Goal: Task Accomplishment & Management: Complete application form

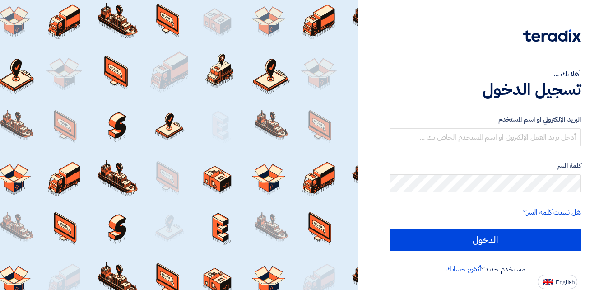
type input "[EMAIL_ADDRESS][DOMAIN_NAME]"
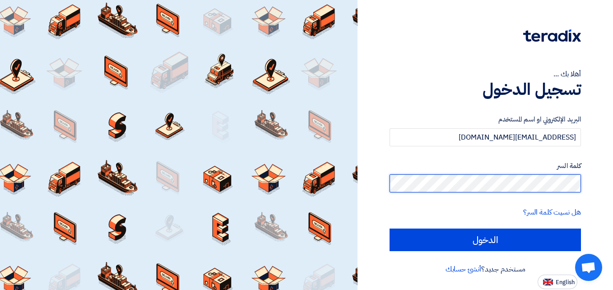
click at [390, 229] on input "الدخول" at bounding box center [485, 240] width 191 height 23
type input "Sign in"
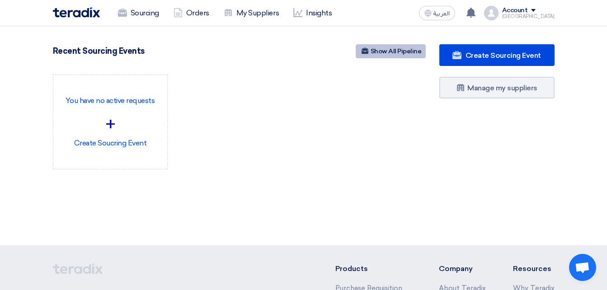
click at [371, 47] on link "Show All Pipeline" at bounding box center [390, 51] width 70 height 14
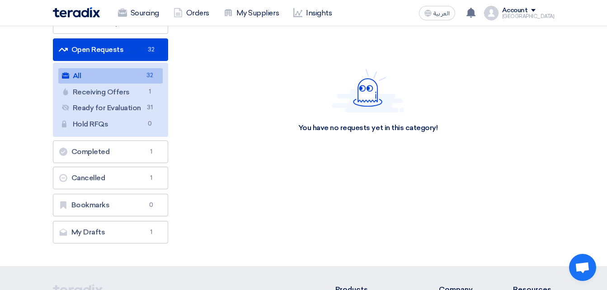
scroll to position [90, 0]
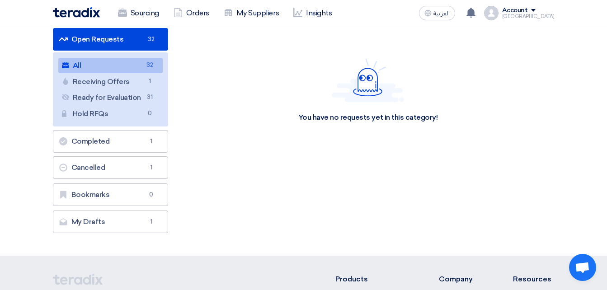
click at [105, 66] on link "All All 32" at bounding box center [110, 65] width 104 height 15
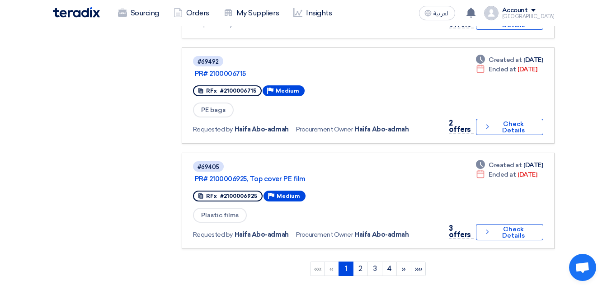
scroll to position [948, 0]
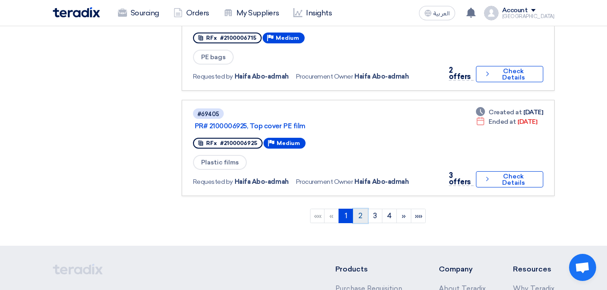
click at [363, 217] on link "2" at bounding box center [360, 216] width 15 height 14
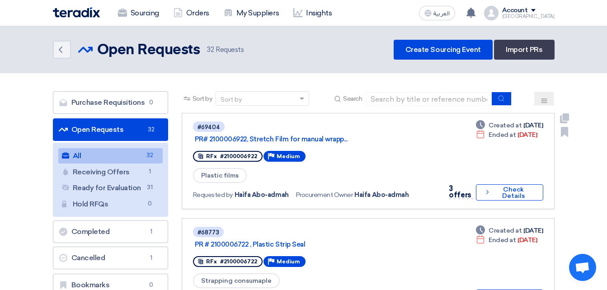
scroll to position [45, 0]
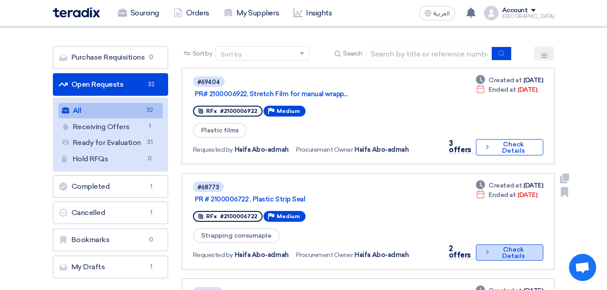
click at [519, 255] on button "Check details Check Details" at bounding box center [509, 252] width 67 height 16
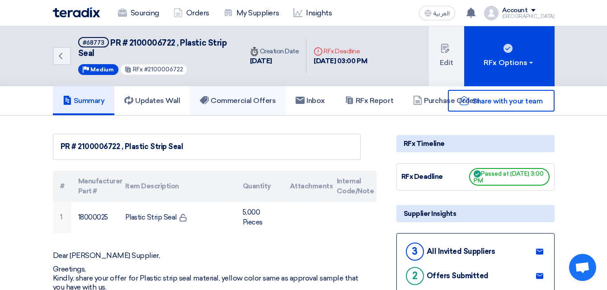
click at [253, 97] on h5 "Commercial Offers" at bounding box center [238, 100] width 76 height 9
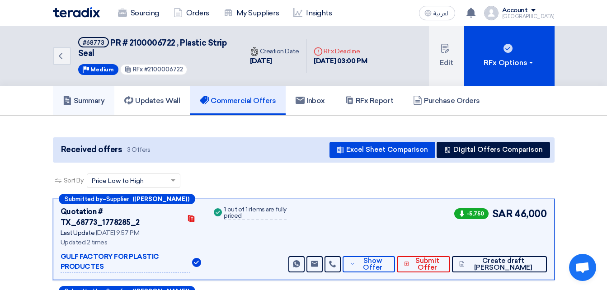
click at [76, 90] on link "Summary" at bounding box center [84, 100] width 62 height 29
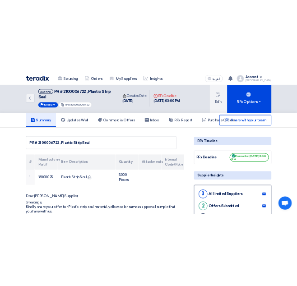
scroll to position [90, 0]
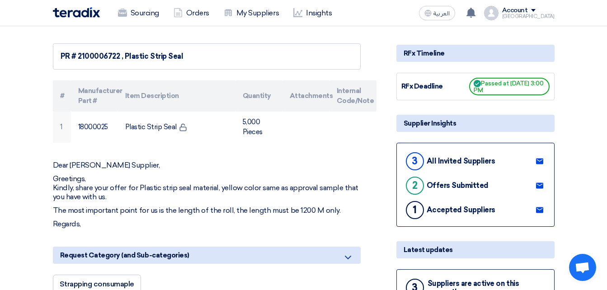
click at [148, 206] on p "The most important point for us is the length of the roll, the length must be 1…" at bounding box center [207, 210] width 308 height 9
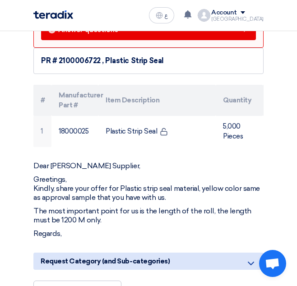
scroll to position [632, 0]
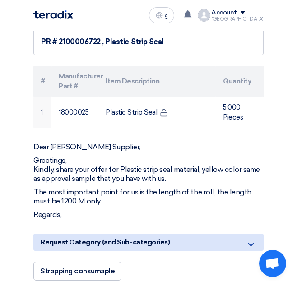
click at [100, 205] on p "The most important point for us is the length of the roll, the length must be 1…" at bounding box center [148, 197] width 230 height 18
drag, startPoint x: 88, startPoint y: 210, endPoint x: 9, endPoint y: 145, distance: 102.1
copy div "Dear Durrah Supplier, Greetings, Kindly, share your offer for Plastic strip sea…"
click at [196, 183] on p "Greetings, Kindly, share your offer for Plastic strip seal material, yellow col…" at bounding box center [148, 169] width 230 height 27
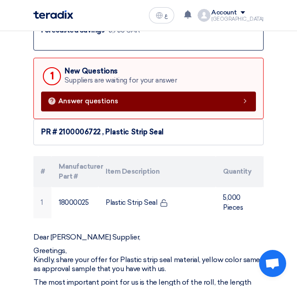
click at [98, 101] on span "Answer questions" at bounding box center [88, 101] width 60 height 7
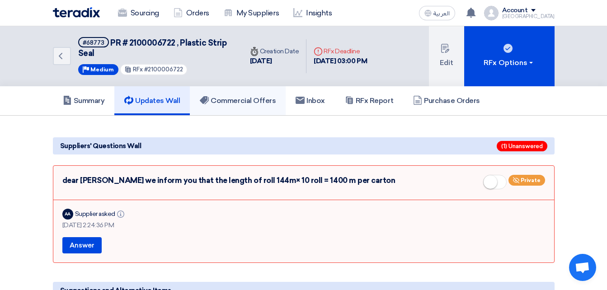
click at [261, 102] on h5 "Commercial Offers" at bounding box center [238, 100] width 76 height 9
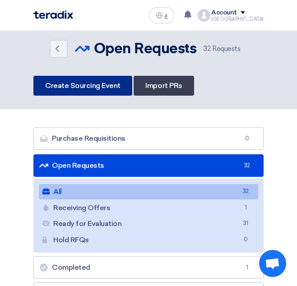
click at [84, 81] on link "Create Sourcing Event" at bounding box center [82, 86] width 99 height 20
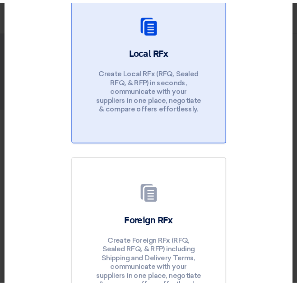
scroll to position [90, 0]
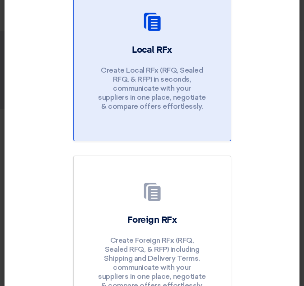
click at [154, 65] on div "Local RFx Create Local RFx (RFQ, Sealed RFQ, & RFP) in seconds, communicate wit…" at bounding box center [151, 80] width 135 height 72
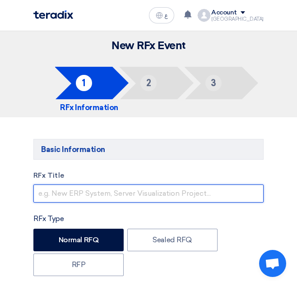
click at [115, 193] on input "text" at bounding box center [148, 194] width 230 height 18
click at [62, 194] on input "PR#" at bounding box center [148, 194] width 230 height 18
paste input "2100008469"
click at [112, 202] on input "PR# 2100008469 ," at bounding box center [148, 194] width 230 height 18
paste input "Plastic Strip Seal"
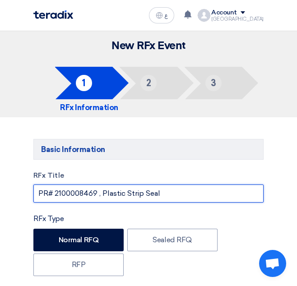
type input "PR# 2100008469 , Plastic Strip Seal"
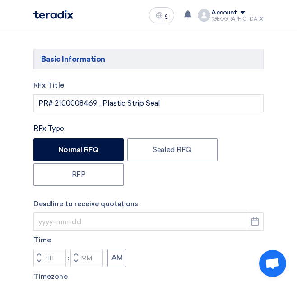
scroll to position [135, 0]
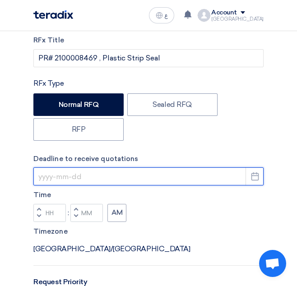
click at [93, 179] on input at bounding box center [148, 177] width 230 height 18
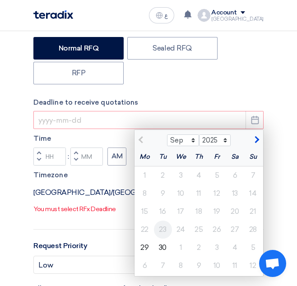
scroll to position [226, 0]
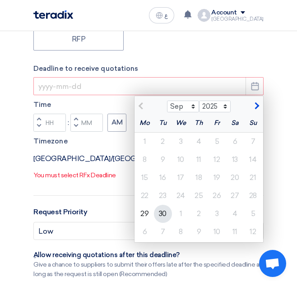
click at [161, 212] on div "30" at bounding box center [163, 214] width 18 height 18
type input "[DATE]"
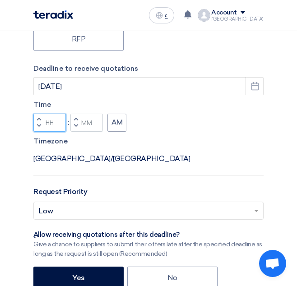
click at [56, 129] on input "Hours" at bounding box center [49, 123] width 33 height 18
type input "03"
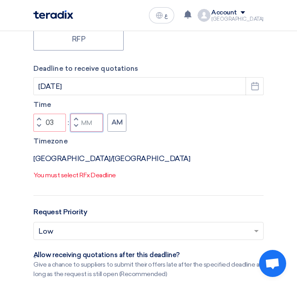
click at [85, 121] on div "Time Increment hours 03 Decrement hours : Increment minutes Decrement minutes AM" at bounding box center [148, 116] width 230 height 32
type input "00"
click at [117, 128] on button "AM" at bounding box center [116, 123] width 19 height 18
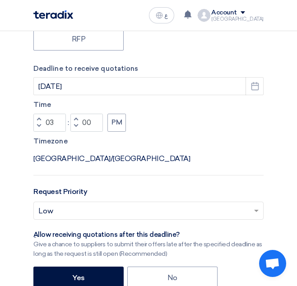
click at [198, 142] on label "Timezone" at bounding box center [148, 141] width 230 height 10
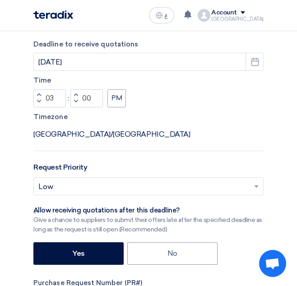
scroll to position [271, 0]
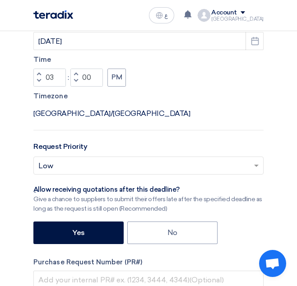
click at [89, 163] on input "text" at bounding box center [143, 166] width 211 height 15
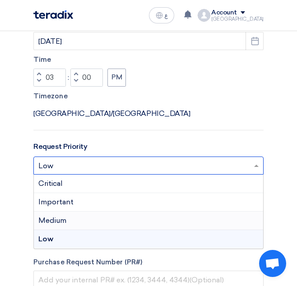
click at [58, 216] on div "Medium" at bounding box center [148, 221] width 229 height 19
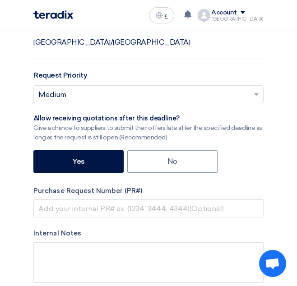
scroll to position [361, 0]
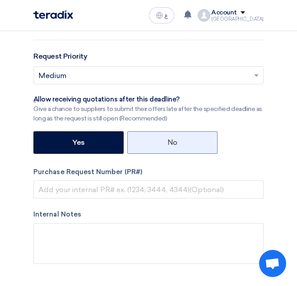
click at [155, 138] on label "No" at bounding box center [172, 142] width 90 height 23
click at [168, 139] on input "No" at bounding box center [171, 142] width 6 height 6
radio input "true"
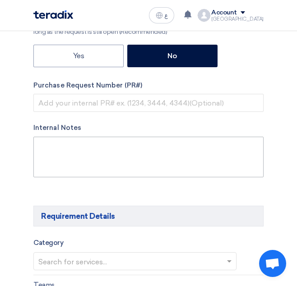
scroll to position [452, 0]
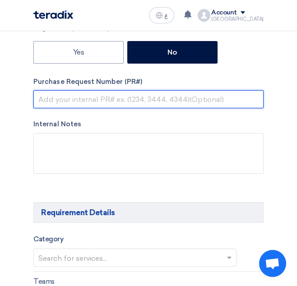
click at [71, 105] on input "text" at bounding box center [148, 99] width 230 height 18
click at [131, 100] on input "text" at bounding box center [148, 99] width 230 height 18
paste input "2100008469"
type input "2100008469"
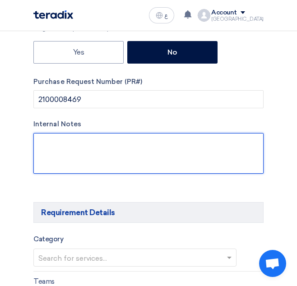
click at [182, 143] on textarea at bounding box center [148, 153] width 230 height 41
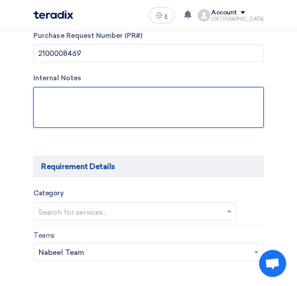
scroll to position [542, 0]
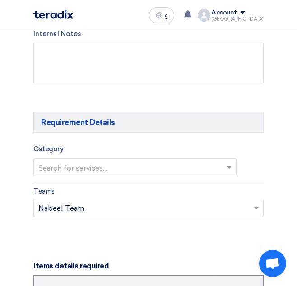
click at [91, 164] on input "text" at bounding box center [130, 168] width 184 height 15
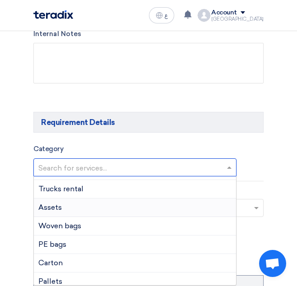
scroll to position [0, 0]
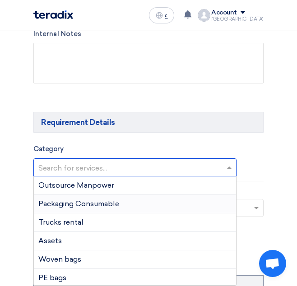
click at [93, 209] on div "Packaging Consumable" at bounding box center [135, 204] width 202 height 19
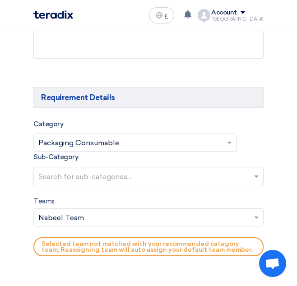
scroll to position [632, 0]
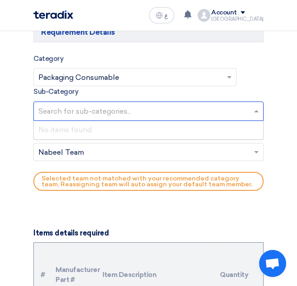
click at [76, 111] on input "text" at bounding box center [149, 112] width 223 height 15
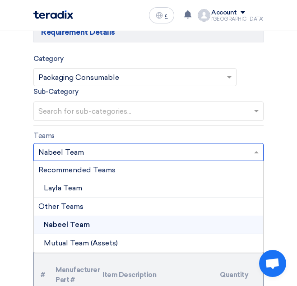
click at [48, 154] on input "text" at bounding box center [143, 153] width 211 height 15
click at [61, 190] on span "Layla Team" at bounding box center [63, 188] width 38 height 9
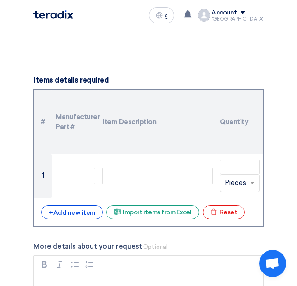
scroll to position [768, 0]
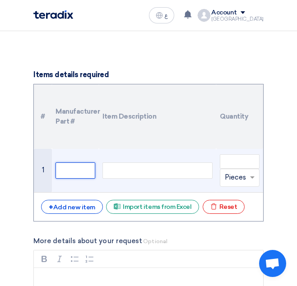
click at [74, 172] on input "text" at bounding box center [76, 171] width 40 height 16
click at [90, 170] on input "text" at bounding box center [76, 171] width 40 height 16
paste input "18000025"
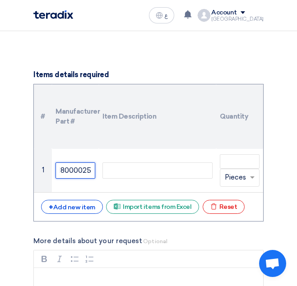
type input "18000025"
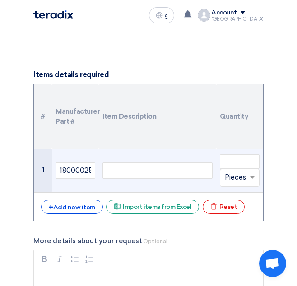
click at [154, 169] on div at bounding box center [158, 171] width 110 height 16
paste div
click at [247, 159] on input "number" at bounding box center [240, 161] width 40 height 14
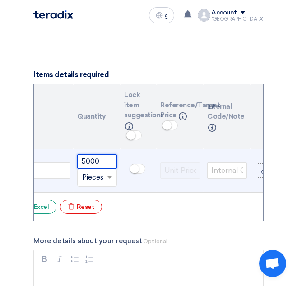
scroll to position [0, 144]
type input "5000"
click at [142, 172] on span at bounding box center [137, 169] width 16 height 10
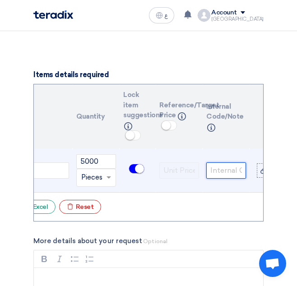
click at [214, 166] on input "text" at bounding box center [226, 171] width 40 height 16
click at [224, 168] on input "text" at bounding box center [226, 171] width 40 height 16
paste input "18000025"
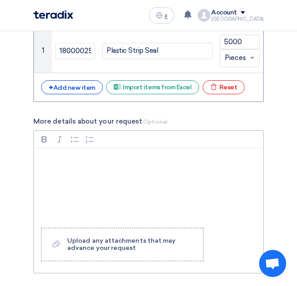
scroll to position [903, 0]
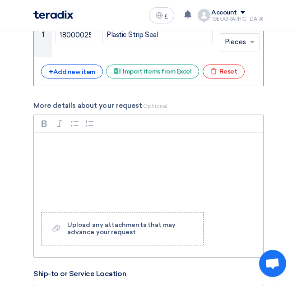
type input "18000025"
click at [72, 159] on div "Rich Text Editor, main" at bounding box center [148, 169] width 229 height 72
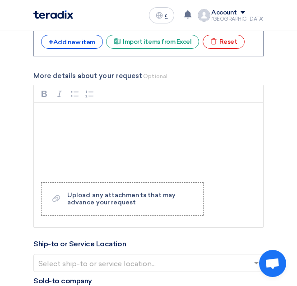
scroll to position [994, 0]
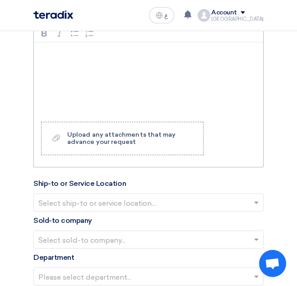
click at [74, 77] on div "Rich Text Editor, main" at bounding box center [148, 78] width 229 height 72
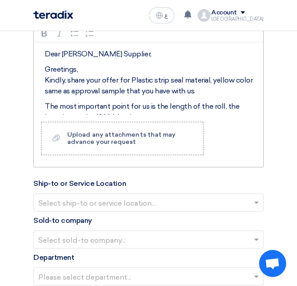
scroll to position [7, 0]
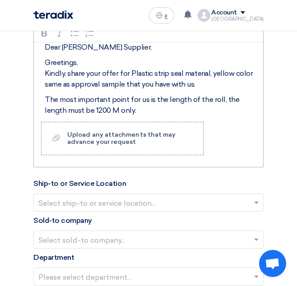
click at [219, 108] on p "The most important point for us is the length of the roll, the length must be 1…" at bounding box center [152, 105] width 214 height 22
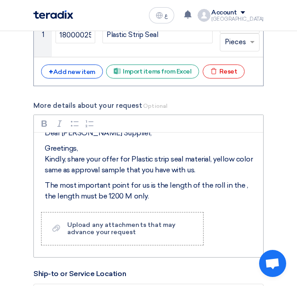
scroll to position [14, 0]
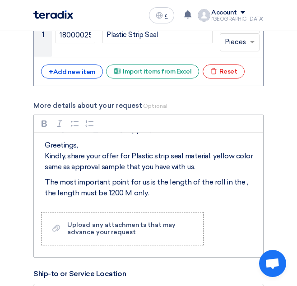
click at [247, 199] on p "The most important point for us is the length of the roll in the , the length m…" at bounding box center [152, 188] width 214 height 22
click at [238, 198] on p "The most important point for us is the length of the roll in the , the length m…" at bounding box center [152, 188] width 214 height 22
drag, startPoint x: 167, startPoint y: 185, endPoint x: 189, endPoint y: 188, distance: 22.3
click at [168, 185] on p "The most important point for us is the length of the roll in the , the length m…" at bounding box center [152, 188] width 214 height 22
drag, startPoint x: 222, startPoint y: 191, endPoint x: 241, endPoint y: 193, distance: 18.7
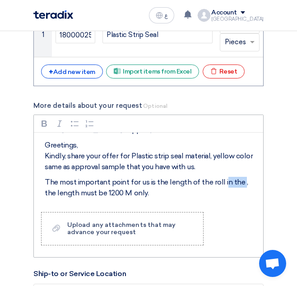
click at [241, 193] on p "The most important point for us is the length of the roll in the , the length m…" at bounding box center [152, 188] width 214 height 22
drag, startPoint x: 243, startPoint y: 191, endPoint x: 221, endPoint y: 194, distance: 22.2
click at [221, 194] on p "The most important point for us is the length of the roll in the , the length m…" at bounding box center [152, 188] width 214 height 22
click at [225, 188] on p "The most important point for us is the length of the roll the length must be 12…" at bounding box center [152, 188] width 214 height 22
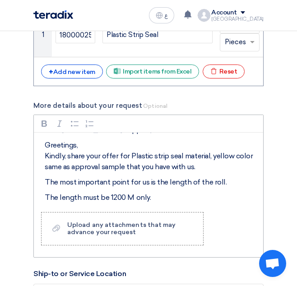
click at [151, 203] on p "The length must be 1200 M only." at bounding box center [152, 197] width 214 height 11
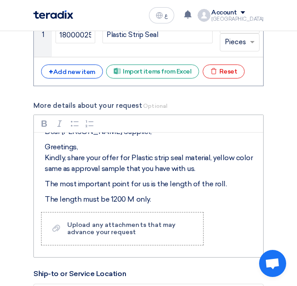
scroll to position [19, 0]
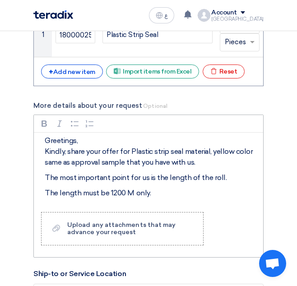
click at [113, 199] on p "The length must be 1200 M only." at bounding box center [152, 193] width 214 height 11
click at [160, 198] on p "The length must be 144 M only." at bounding box center [152, 193] width 214 height 11
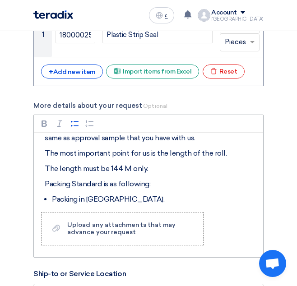
scroll to position [54, 0]
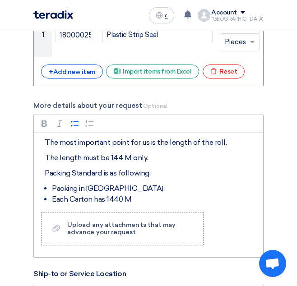
click at [130, 202] on li "Each Carton has 1440 M" at bounding box center [155, 199] width 207 height 11
click at [108, 205] on li "Each Carton has 1440 M" at bounding box center [155, 199] width 207 height 11
click at [98, 205] on li "Each Carton has 1,440 M" at bounding box center [155, 199] width 207 height 11
click at [77, 205] on li "Each Carton has 1,440 M" at bounding box center [155, 199] width 207 height 11
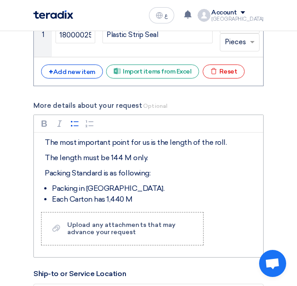
click at [114, 205] on li "Each Carton has 1,440 M" at bounding box center [155, 199] width 207 height 11
click at [132, 205] on li "Each Carton has 1,440 M" at bounding box center [155, 199] width 207 height 11
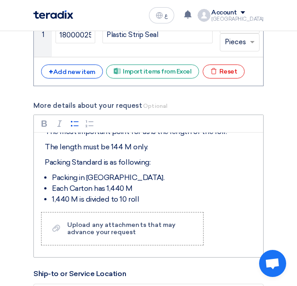
click at [144, 205] on li "1,440 M is divided to 10 roll" at bounding box center [155, 199] width 207 height 11
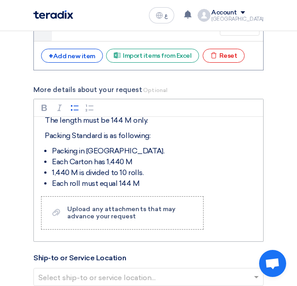
scroll to position [903, 0]
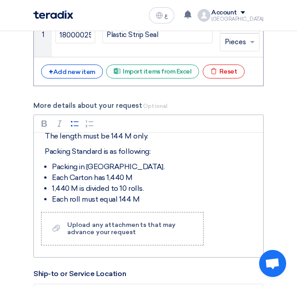
click at [135, 183] on li "Each Carton has 1,440 M" at bounding box center [155, 178] width 207 height 11
click at [220, 120] on div "More details about your request Optional Rich Text Editor Bold (CTRL+B) Bold It…" at bounding box center [148, 179] width 230 height 157
click at [95, 205] on li "Each roll must equal 144 M" at bounding box center [155, 199] width 207 height 11
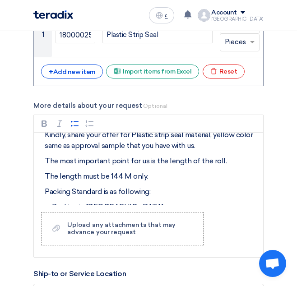
scroll to position [0, 0]
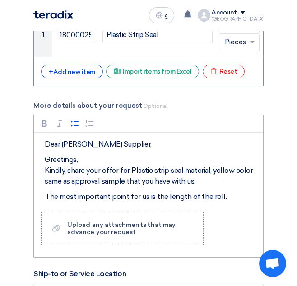
click at [200, 187] on p "Greetings, Kindly, share your offer for Plastic strip seal material, yellow col…" at bounding box center [152, 170] width 214 height 33
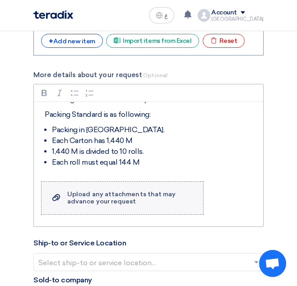
scroll to position [948, 0]
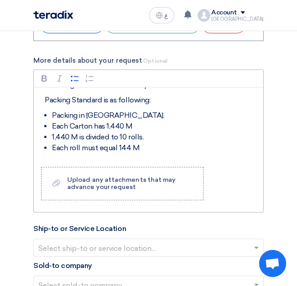
click at [142, 154] on li "Each roll must equal 144 M" at bounding box center [155, 148] width 207 height 11
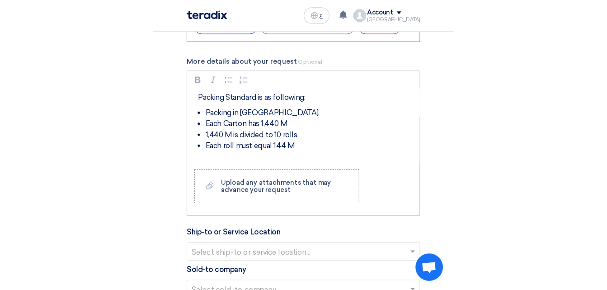
scroll to position [107, 0]
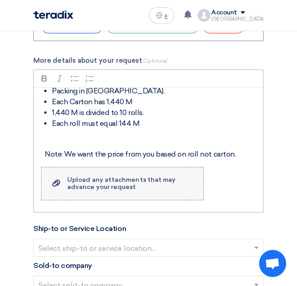
click at [128, 189] on div "Upload any attachments that may advance your request" at bounding box center [130, 184] width 127 height 14
click at [0, 0] on input "Upload a file Upload any attachments that may advance your request" at bounding box center [0, 0] width 0 height 0
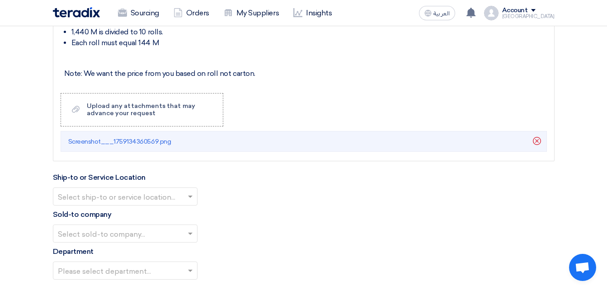
scroll to position [903, 0]
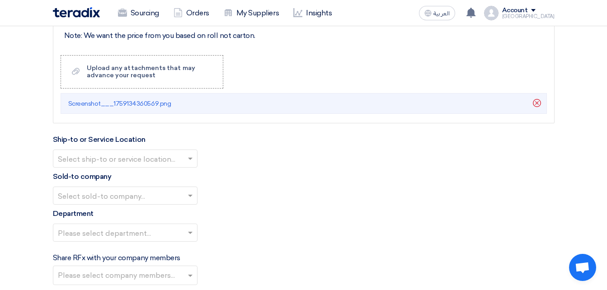
click at [140, 160] on input "text" at bounding box center [121, 159] width 126 height 15
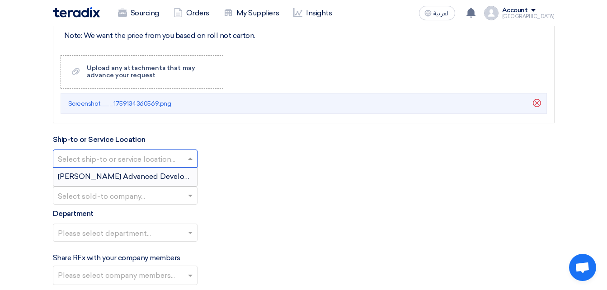
click at [129, 173] on span "[PERSON_NAME] Advanced Development Company" at bounding box center [150, 176] width 185 height 9
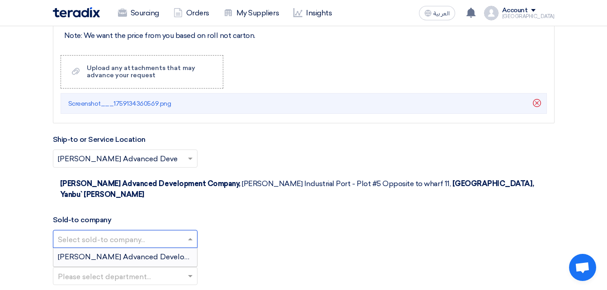
click at [111, 233] on input "text" at bounding box center [121, 240] width 126 height 15
click at [118, 248] on div "[PERSON_NAME] Advanced Development Company" at bounding box center [125, 257] width 144 height 18
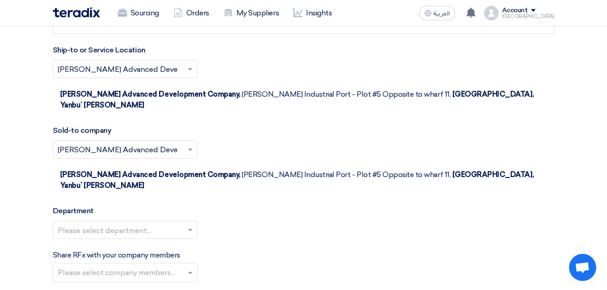
scroll to position [994, 0]
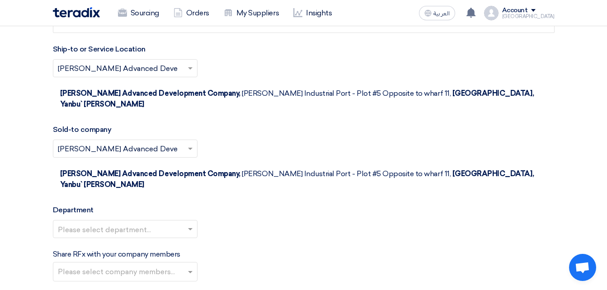
click at [111, 223] on input "text" at bounding box center [121, 230] width 126 height 15
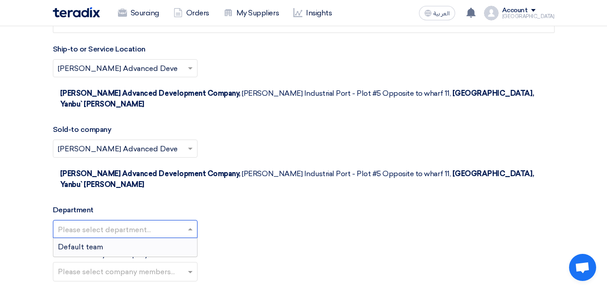
click at [102, 238] on div "Default team" at bounding box center [125, 247] width 144 height 18
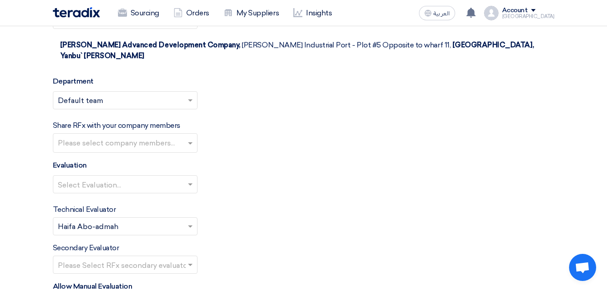
scroll to position [1129, 0]
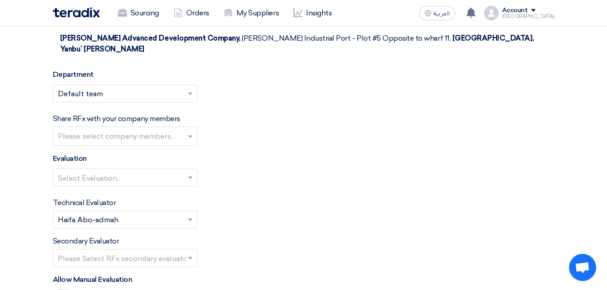
click at [127, 130] on input "text" at bounding box center [126, 137] width 137 height 15
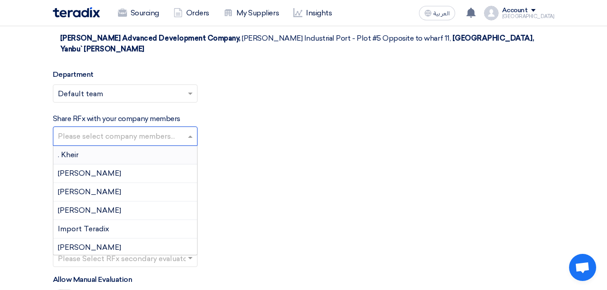
click at [319, 153] on div "Evaluation Select Evaluation..." at bounding box center [303, 173] width 501 height 41
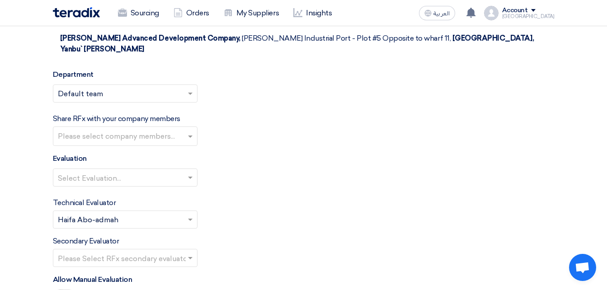
click at [145, 171] on input "text" at bounding box center [121, 178] width 126 height 15
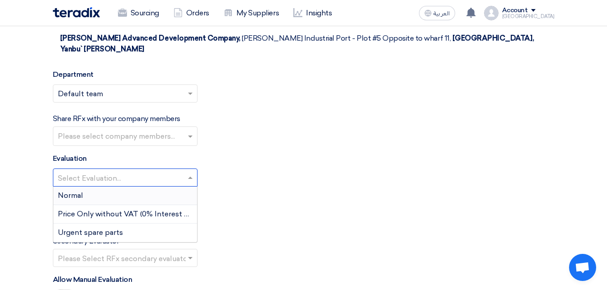
drag, startPoint x: 119, startPoint y: 178, endPoint x: 177, endPoint y: 179, distance: 57.4
click at [119, 187] on div "Normal" at bounding box center [125, 196] width 144 height 19
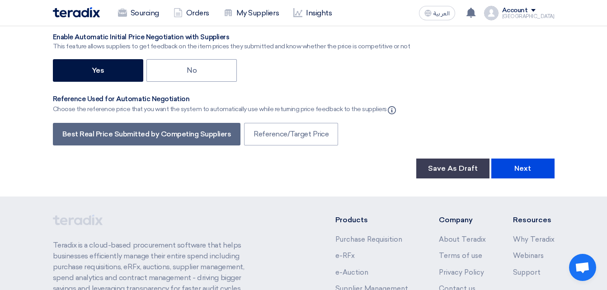
scroll to position [1581, 0]
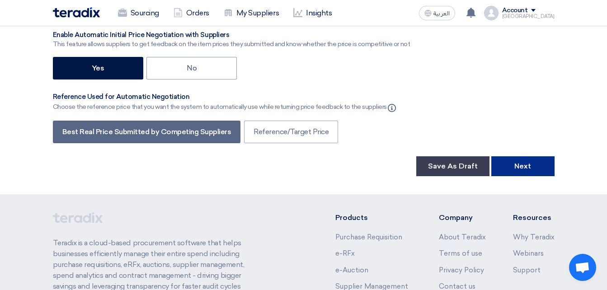
click at [497, 156] on button "Next" at bounding box center [522, 166] width 63 height 20
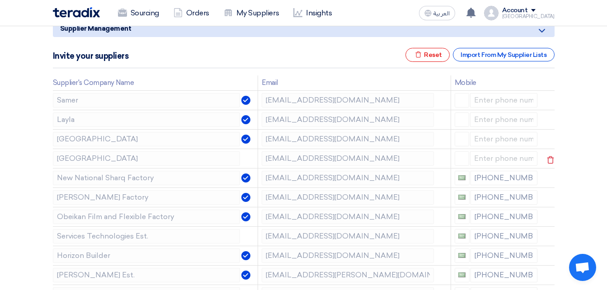
scroll to position [135, 0]
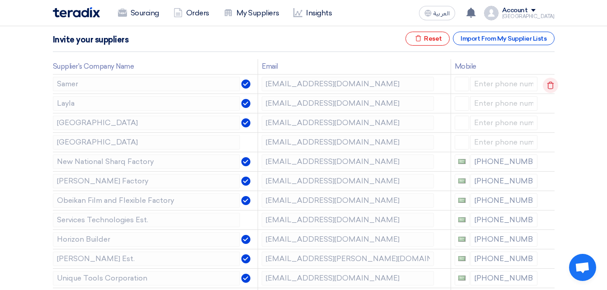
click at [546, 82] on icon at bounding box center [549, 85] width 15 height 15
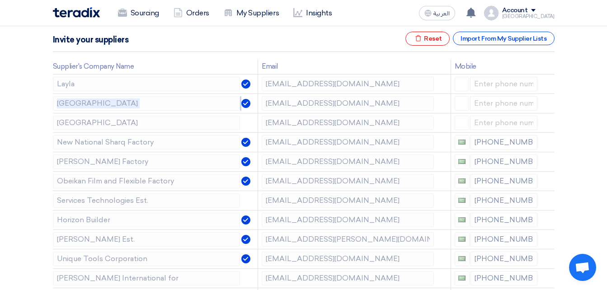
click at [0, 0] on icon at bounding box center [0, 0] width 0 height 0
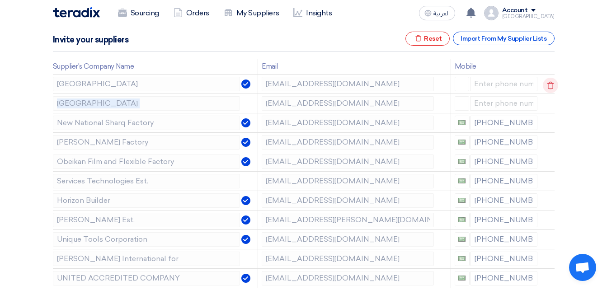
click at [546, 82] on div at bounding box center [544, 85] width 7 height 14
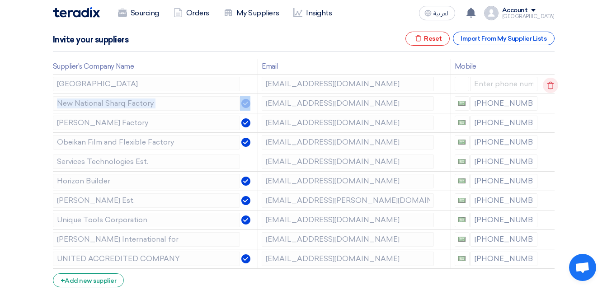
click at [546, 82] on icon at bounding box center [549, 85] width 15 height 15
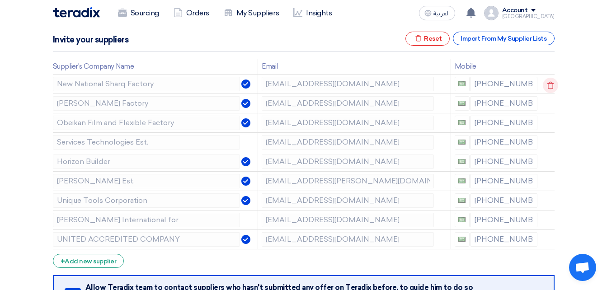
click at [546, 82] on icon at bounding box center [549, 85] width 15 height 15
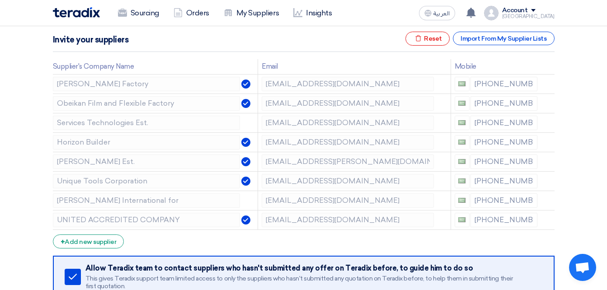
click at [0, 0] on icon at bounding box center [0, 0] width 0 height 0
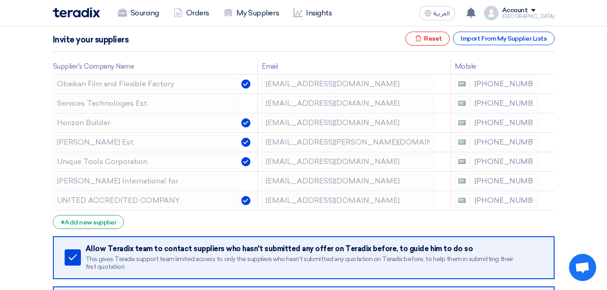
click at [0, 0] on icon at bounding box center [0, 0] width 0 height 0
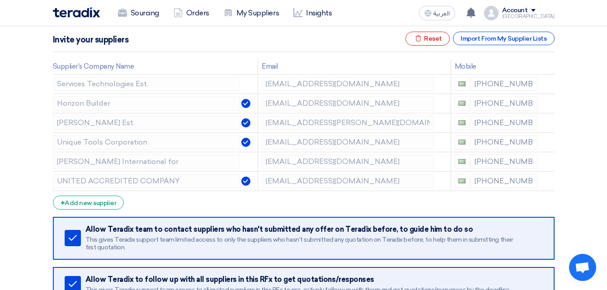
click at [0, 0] on icon at bounding box center [0, 0] width 0 height 0
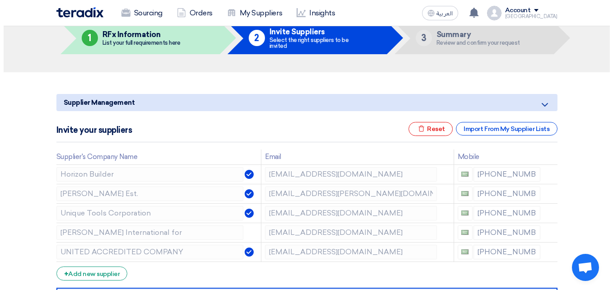
scroll to position [90, 0]
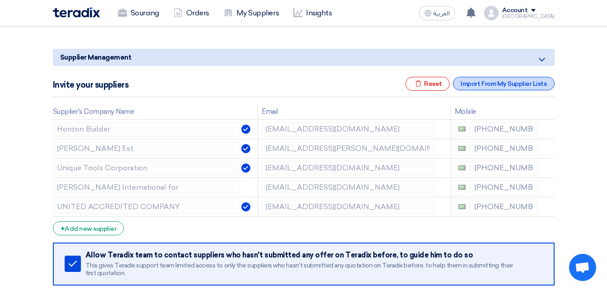
click at [529, 81] on div "Import From My Supplier Lists" at bounding box center [503, 84] width 101 height 14
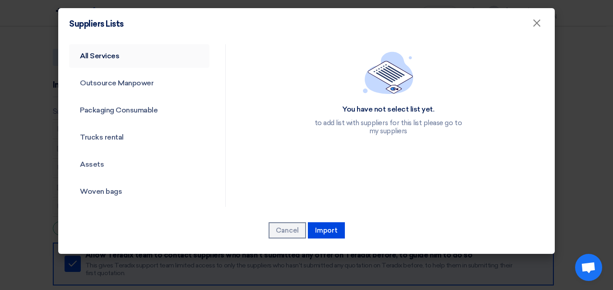
click at [130, 61] on link "All Services" at bounding box center [139, 55] width 140 height 23
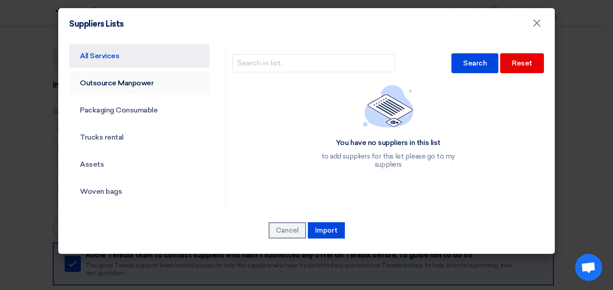
click at [134, 82] on link "Outsource Manpower" at bounding box center [139, 82] width 140 height 23
click at [150, 106] on link "Packaging Consumable" at bounding box center [139, 109] width 140 height 23
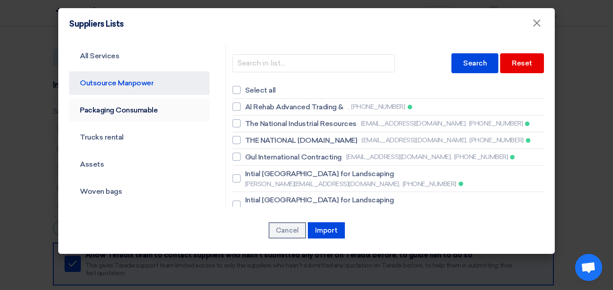
click at [154, 108] on link "Packaging Consumable" at bounding box center [139, 109] width 140 height 23
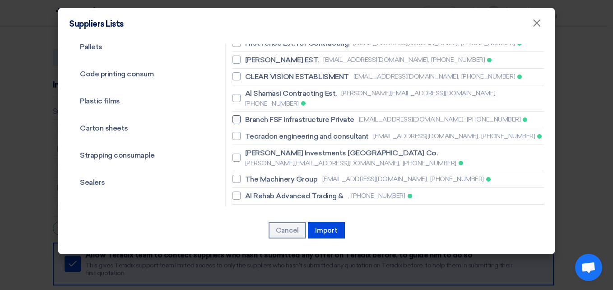
scroll to position [271, 0]
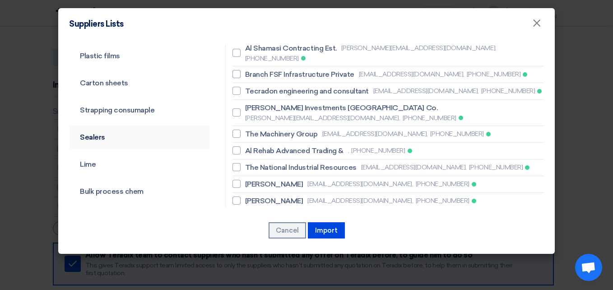
click at [128, 135] on link "Sealers" at bounding box center [139, 137] width 140 height 23
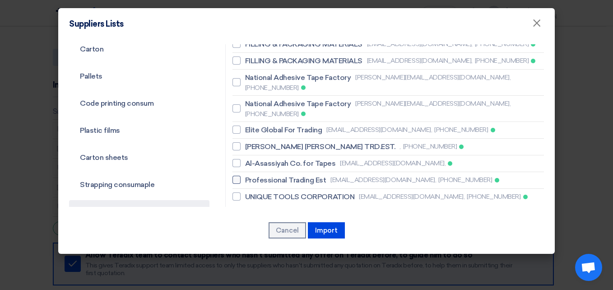
scroll to position [181, 0]
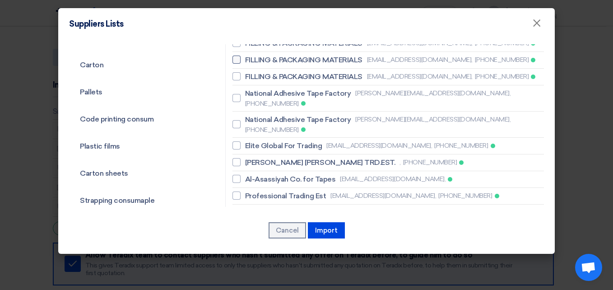
click at [233, 62] on div at bounding box center [237, 60] width 8 height 8
click at [245, 62] on input "FILLING & PACKAGING MATERIALS [EMAIL_ADDRESS][DOMAIN_NAME], [PHONE_NUMBER]" at bounding box center [248, 60] width 6 height 6
checkbox input "true"
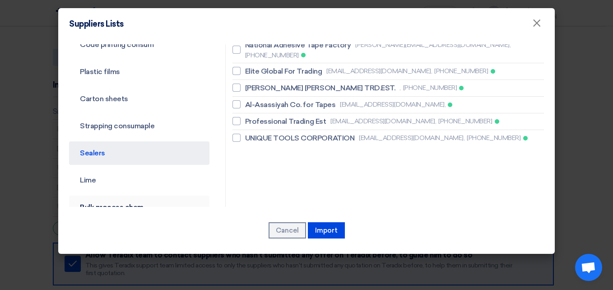
scroll to position [271, 0]
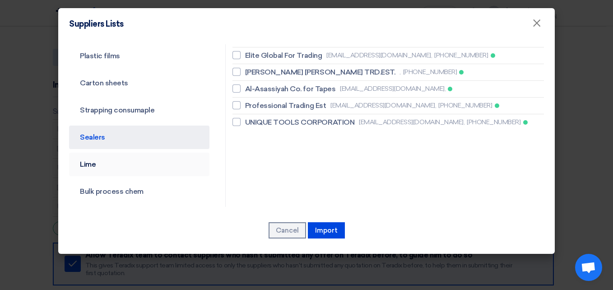
click at [115, 166] on link "Lime" at bounding box center [139, 164] width 140 height 23
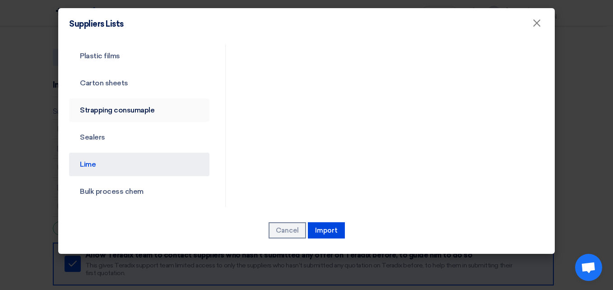
click at [134, 120] on link "Strapping consumaple" at bounding box center [139, 109] width 140 height 23
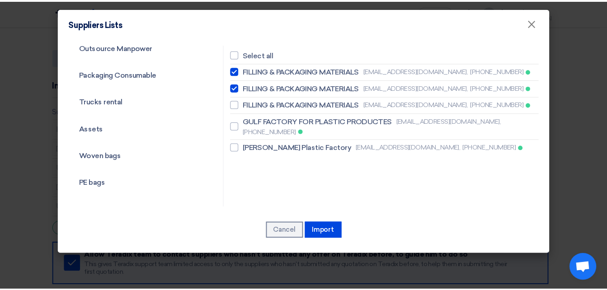
scroll to position [0, 0]
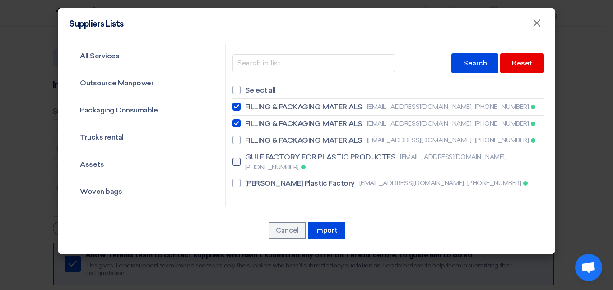
click at [233, 152] on label "GULF FACTORY FOR PLASTIC PRODUCTES [EMAIL_ADDRESS][DOMAIN_NAME], [PHONE_NUMBER]" at bounding box center [389, 162] width 312 height 20
click at [245, 159] on input "GULF FACTORY FOR PLASTIC PRODUCTES [EMAIL_ADDRESS][DOMAIN_NAME], [PHONE_NUMBER]" at bounding box center [248, 162] width 6 height 6
checkbox input "true"
click at [236, 179] on div at bounding box center [237, 183] width 8 height 8
click at [245, 180] on input "[PERSON_NAME] Plastic Factory [EMAIL_ADDRESS][DOMAIN_NAME], [PHONE_NUMBER]" at bounding box center [248, 183] width 6 height 6
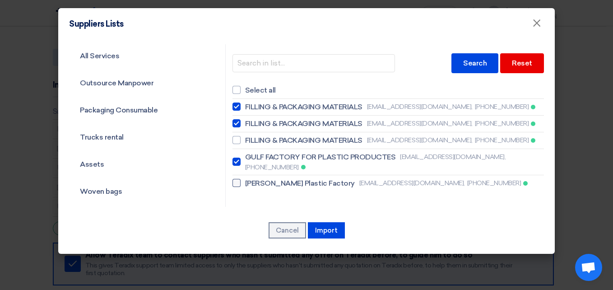
checkbox input "true"
click at [321, 229] on button "Import" at bounding box center [326, 230] width 37 height 16
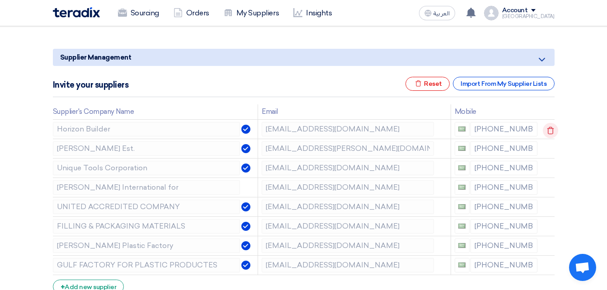
click at [548, 131] on icon at bounding box center [549, 130] width 15 height 15
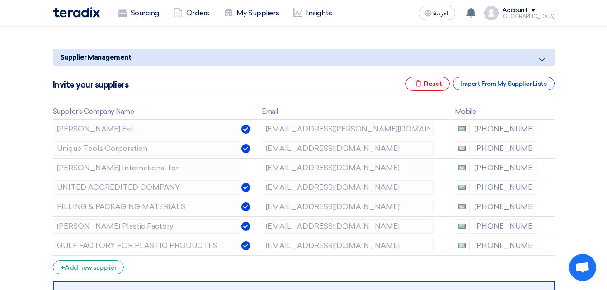
click at [0, 0] on icon at bounding box center [0, 0] width 0 height 0
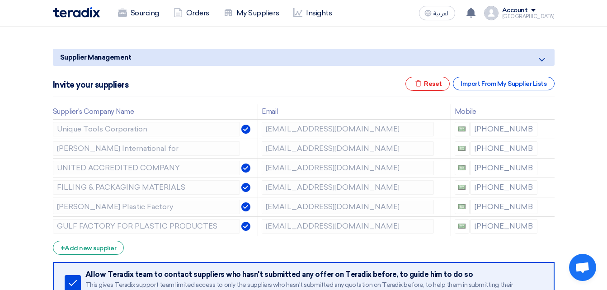
click at [0, 0] on icon at bounding box center [0, 0] width 0 height 0
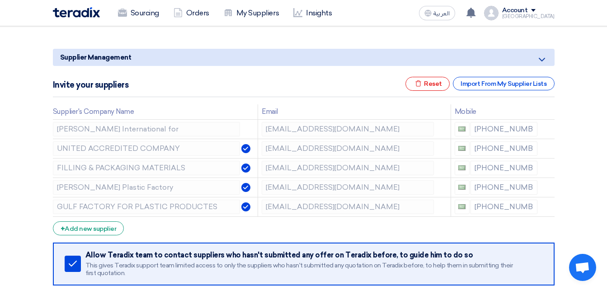
click at [0, 0] on icon at bounding box center [0, 0] width 0 height 0
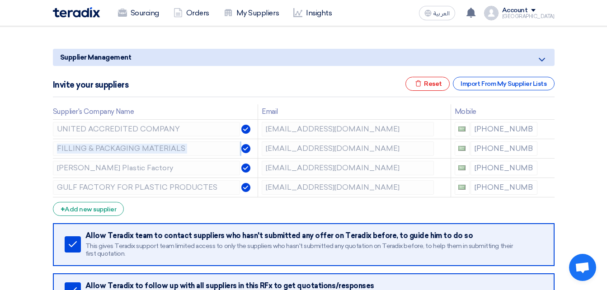
click at [0, 0] on icon at bounding box center [0, 0] width 0 height 0
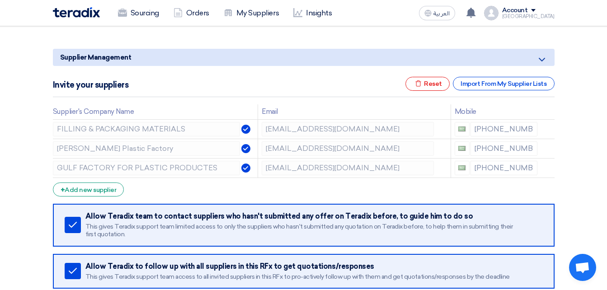
click at [509, 192] on form "Supplier Management Minimize/Maximize Category Invite your suppliers Excel file…" at bounding box center [303, 182] width 501 height 267
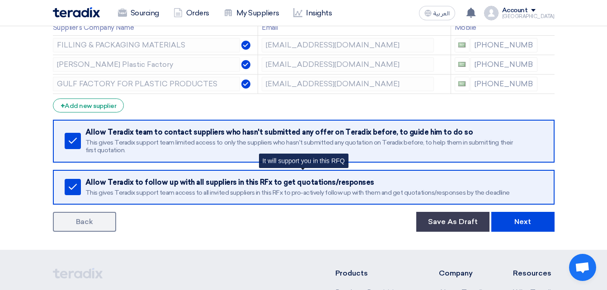
scroll to position [181, 0]
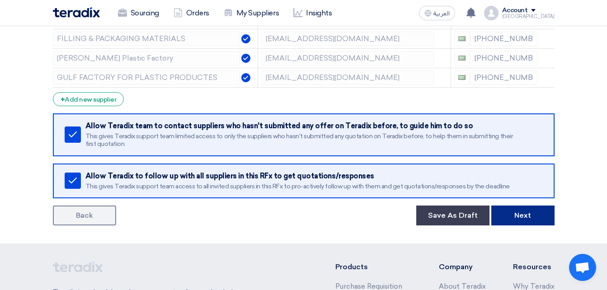
click at [529, 216] on button "Next" at bounding box center [522, 215] width 63 height 20
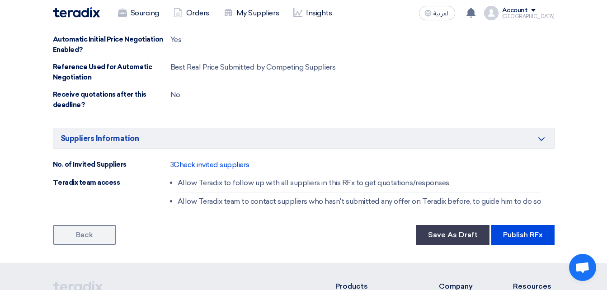
scroll to position [677, 0]
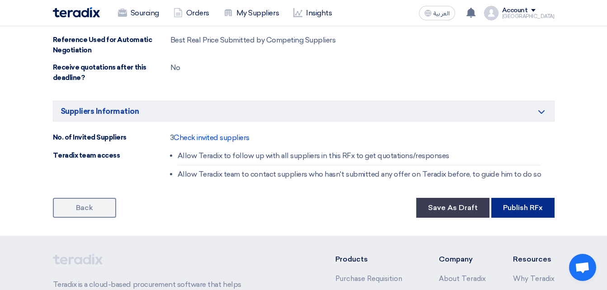
click at [512, 207] on button "Publish RFx" at bounding box center [522, 208] width 63 height 20
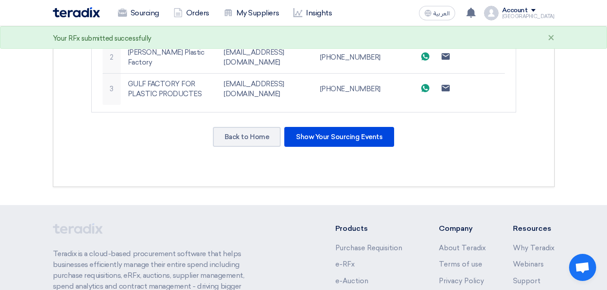
scroll to position [226, 0]
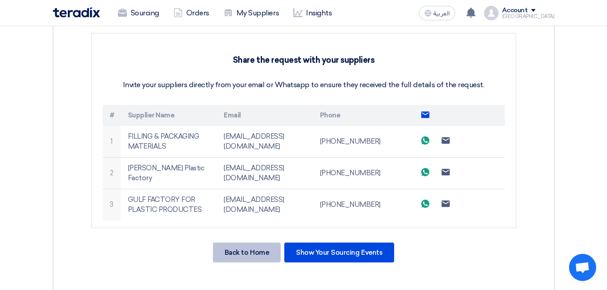
click at [258, 254] on div "Back to Home" at bounding box center [247, 253] width 68 height 20
